Goal: Complete application form: Complete application form

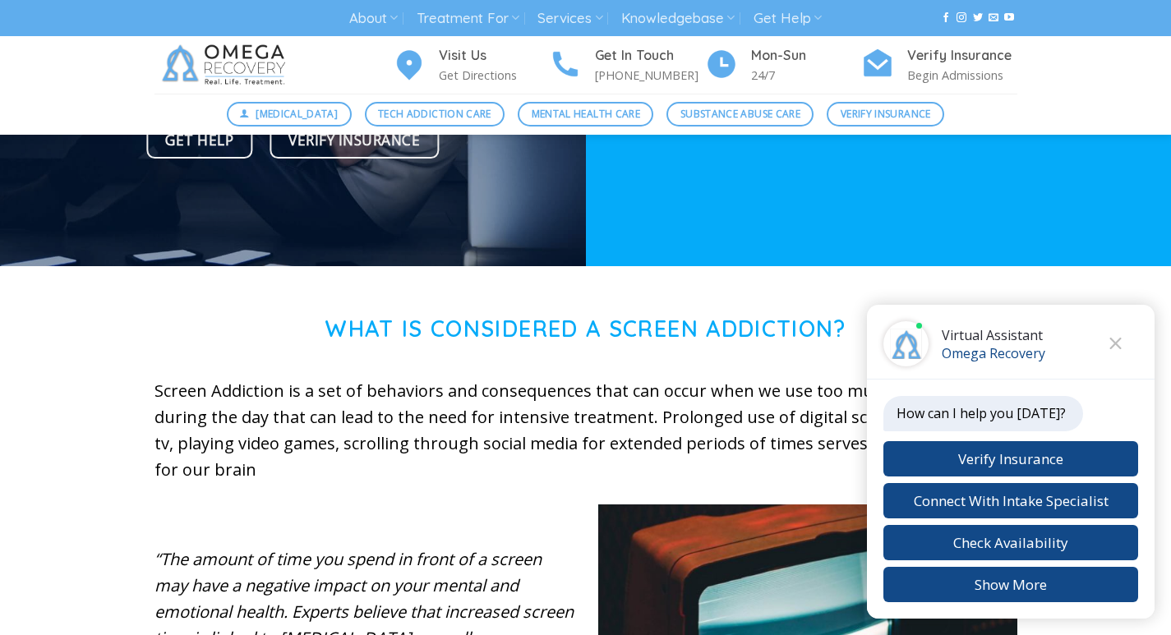
scroll to position [411, 0]
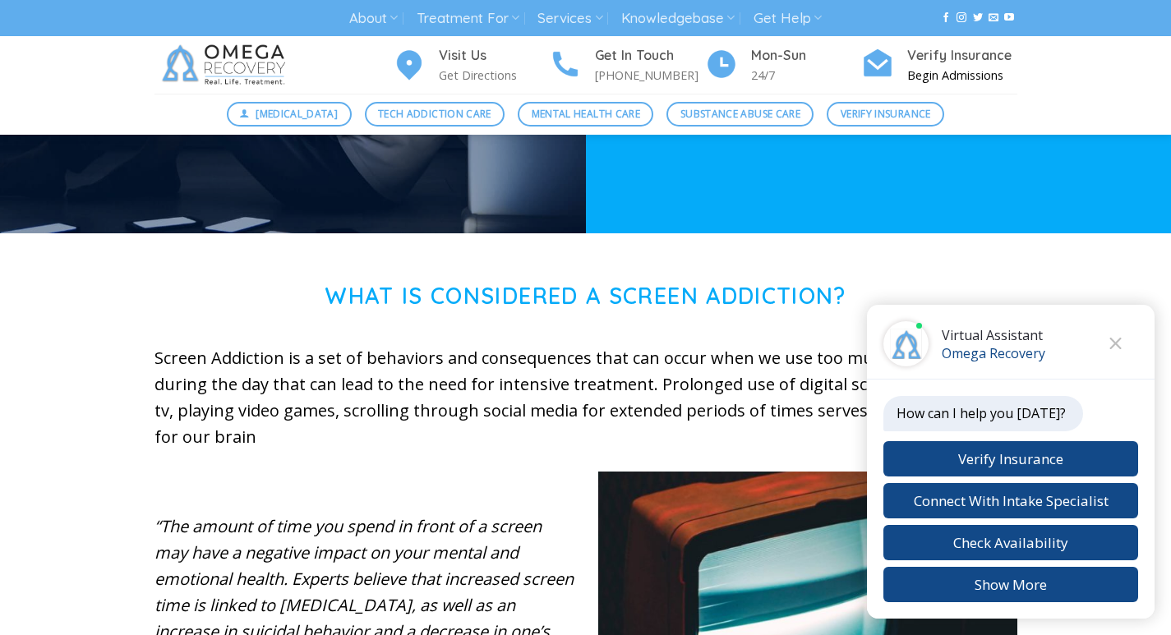
click at [862, 85] on div at bounding box center [878, 65] width 33 height 40
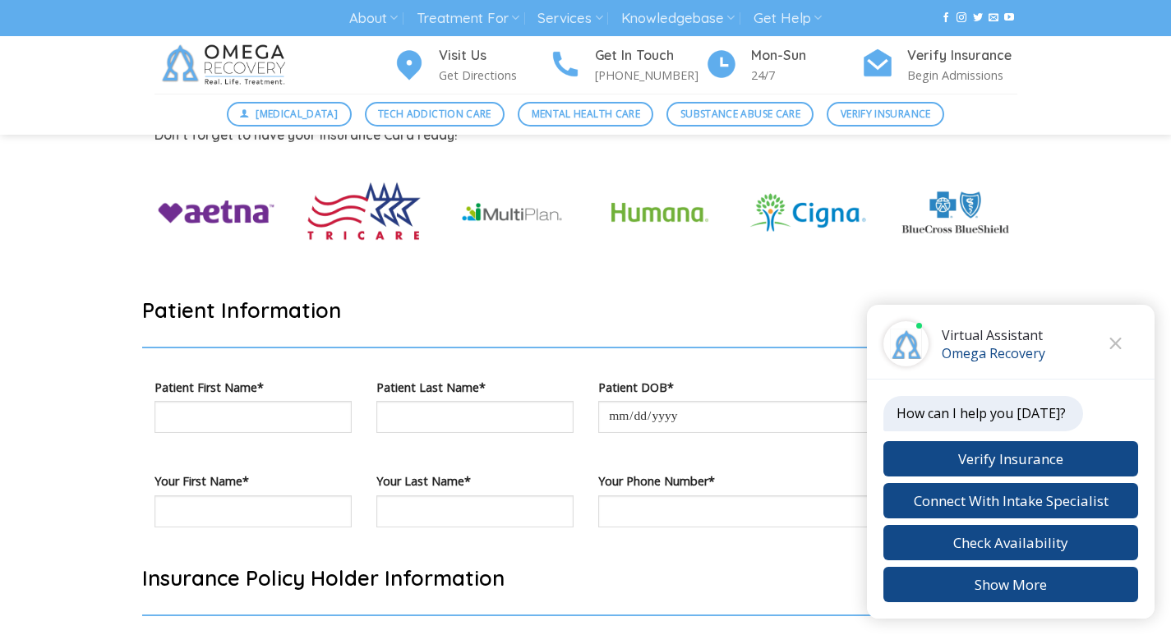
scroll to position [651, 0]
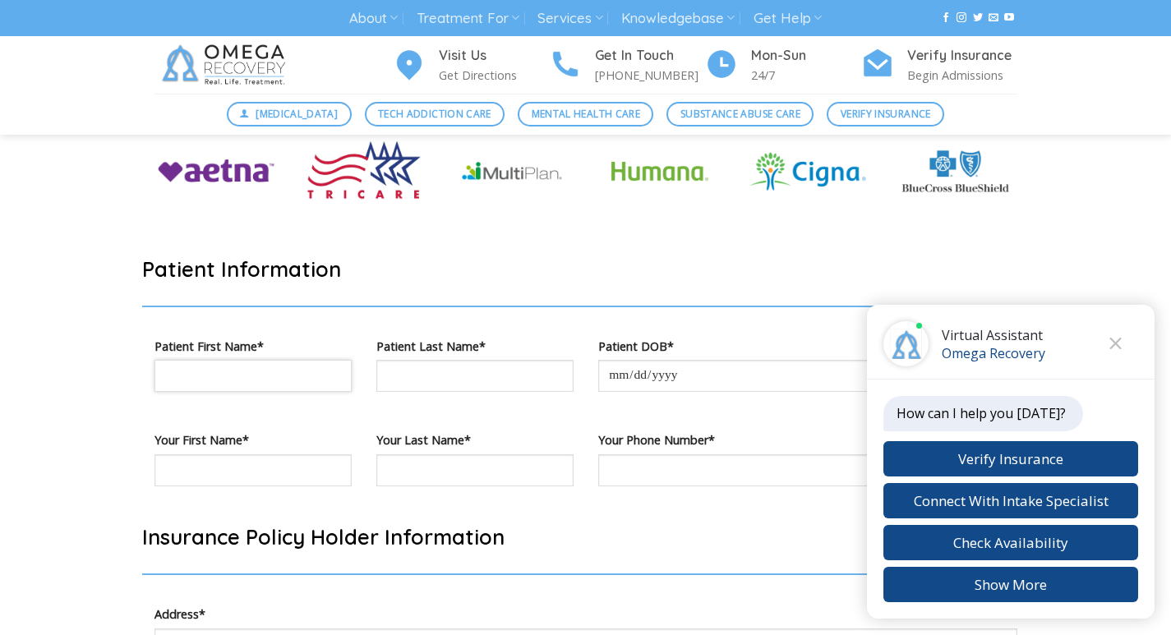
click at [309, 392] on input "Contact form" at bounding box center [253, 376] width 197 height 32
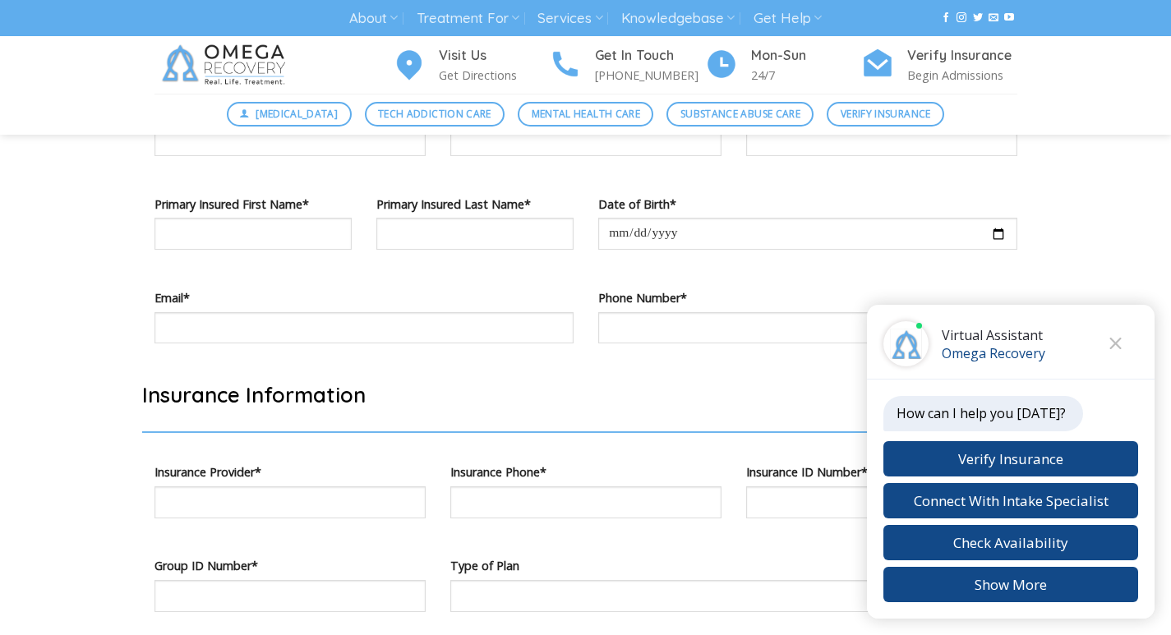
scroll to position [1268, 0]
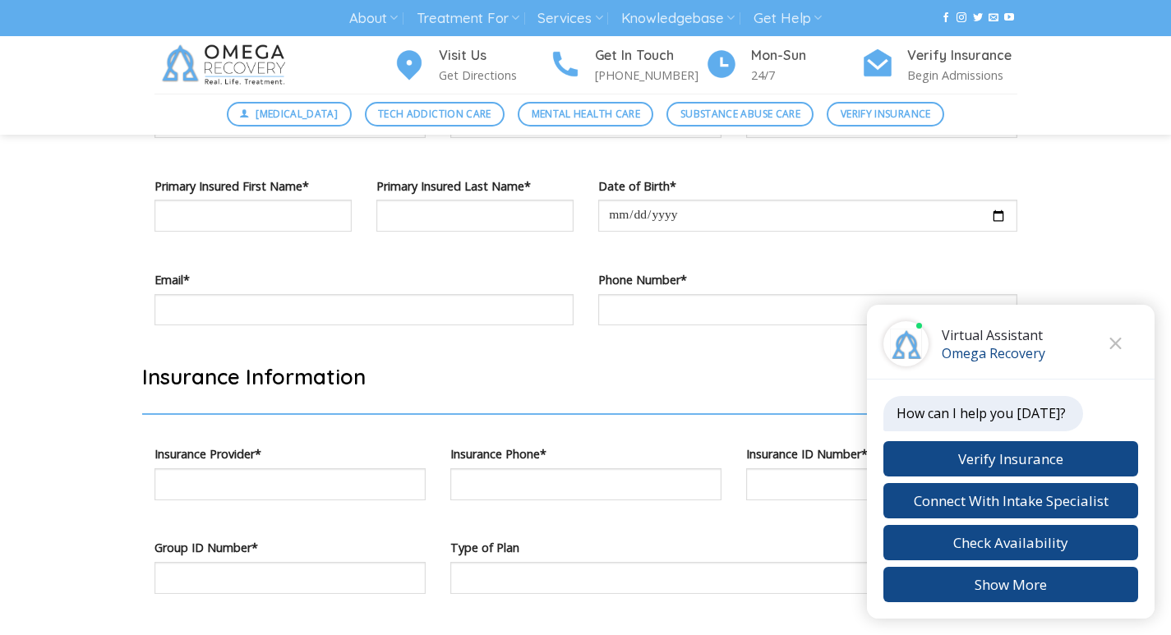
type input "******"
click at [497, 456] on div "Insurance Information Insurance Provider* Insurance Phone* Insurance ID Number*…" at bounding box center [586, 577] width 888 height 429
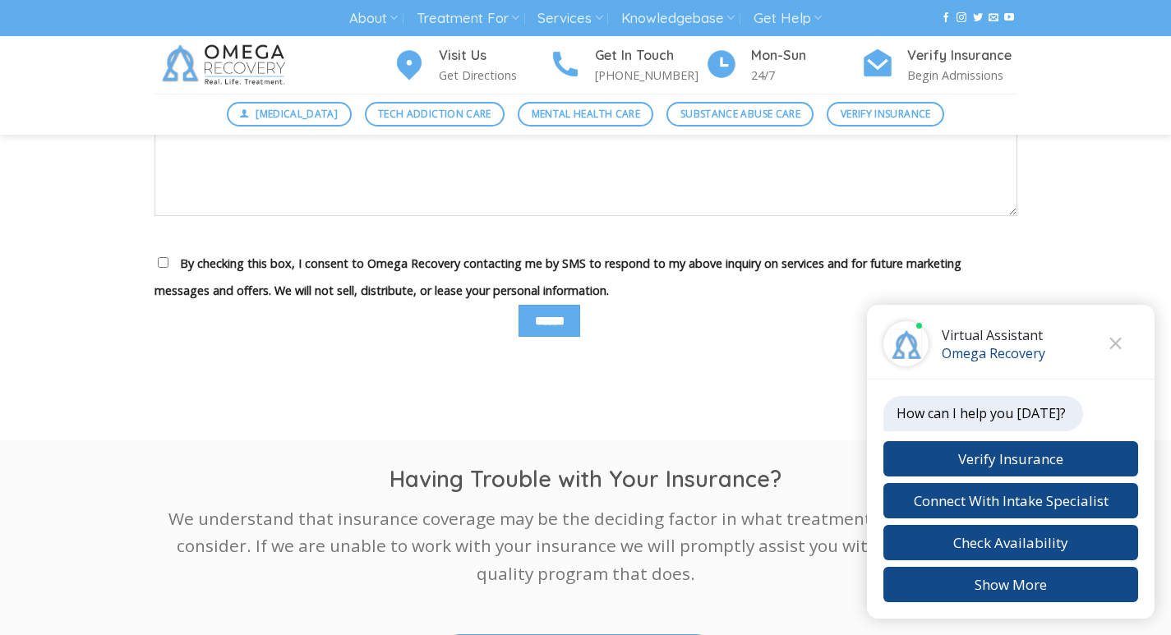
scroll to position [1884, 0]
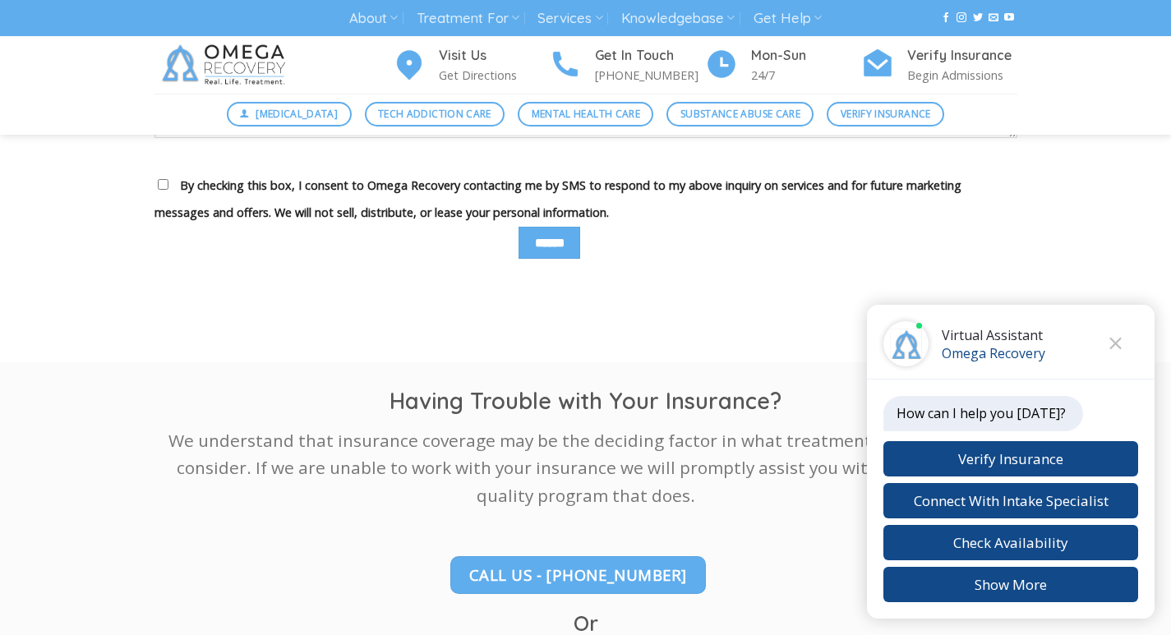
click at [815, 416] on h1 "Having Trouble with Your Insurance?" at bounding box center [586, 401] width 863 height 29
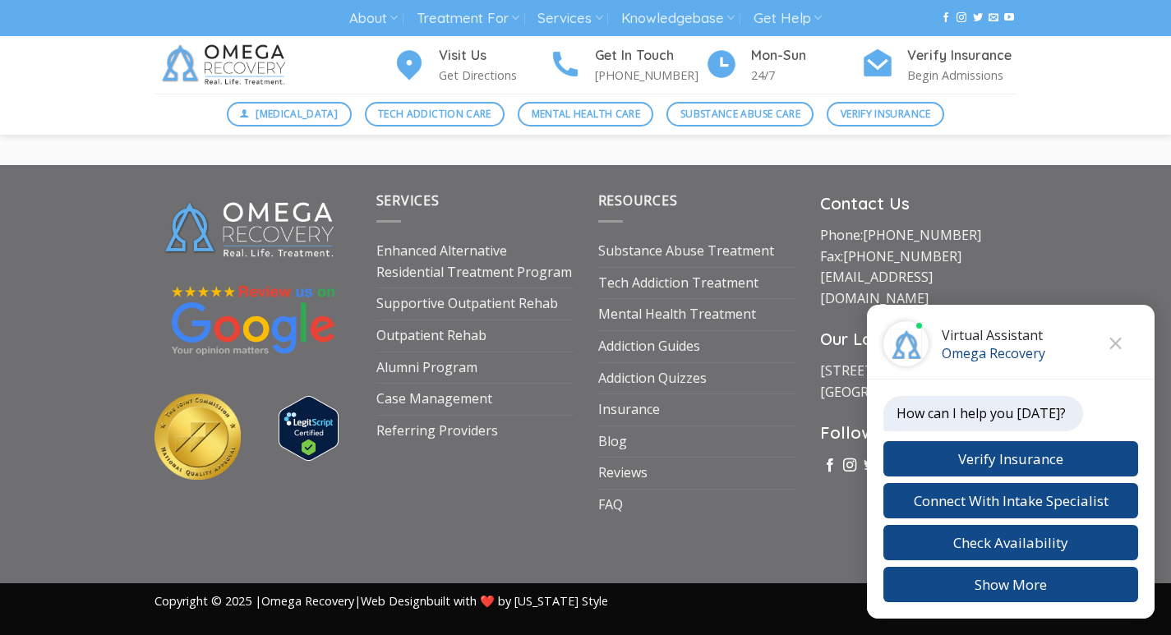
scroll to position [2569, 0]
click at [320, 461] on img at bounding box center [309, 428] width 60 height 65
